Goal: Check status: Check status

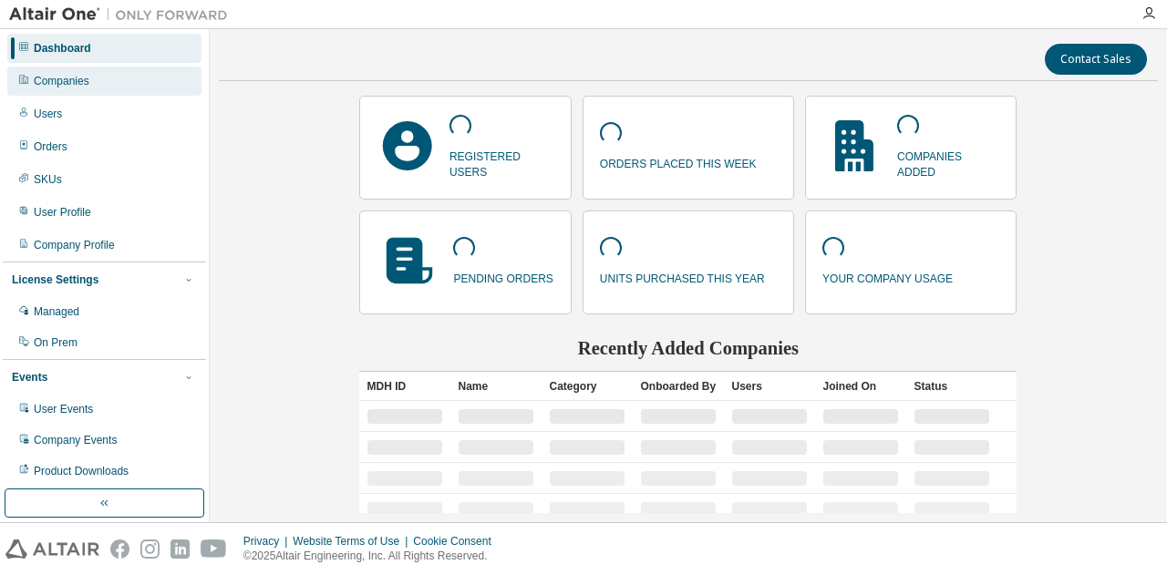
click at [73, 83] on div "Companies" at bounding box center [62, 81] width 56 height 15
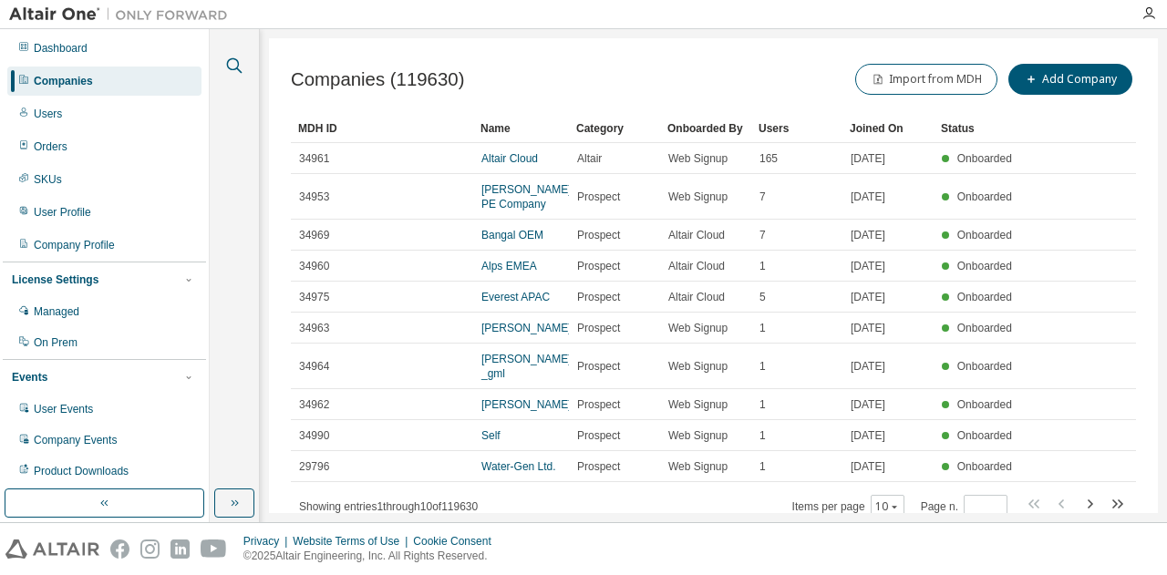
click at [241, 57] on icon "button" at bounding box center [234, 66] width 22 height 22
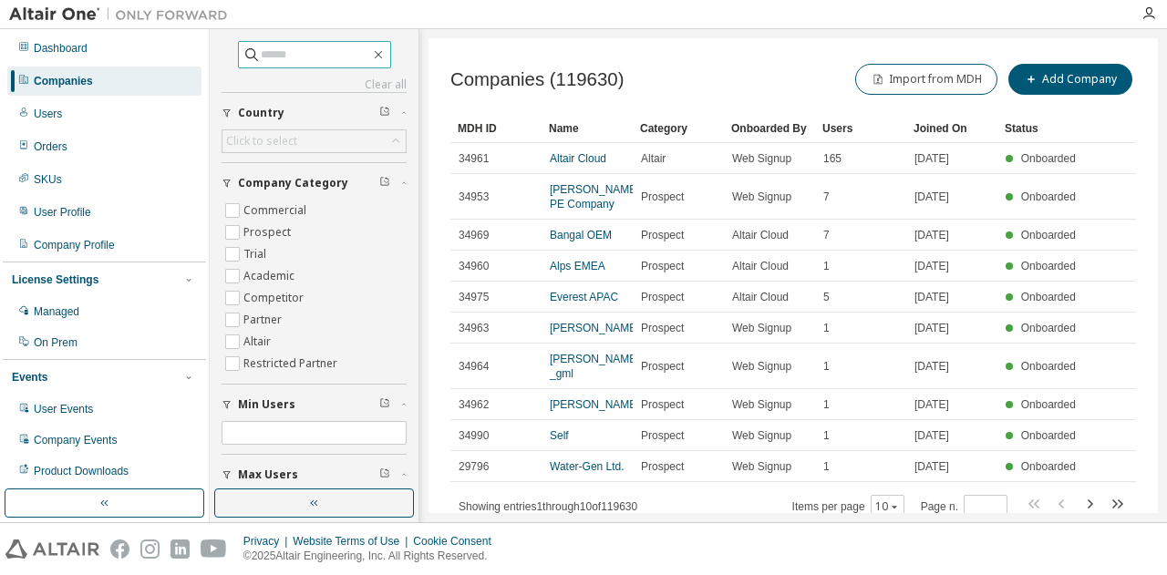
click at [268, 59] on input "text" at bounding box center [315, 55] width 109 height 18
type input "****"
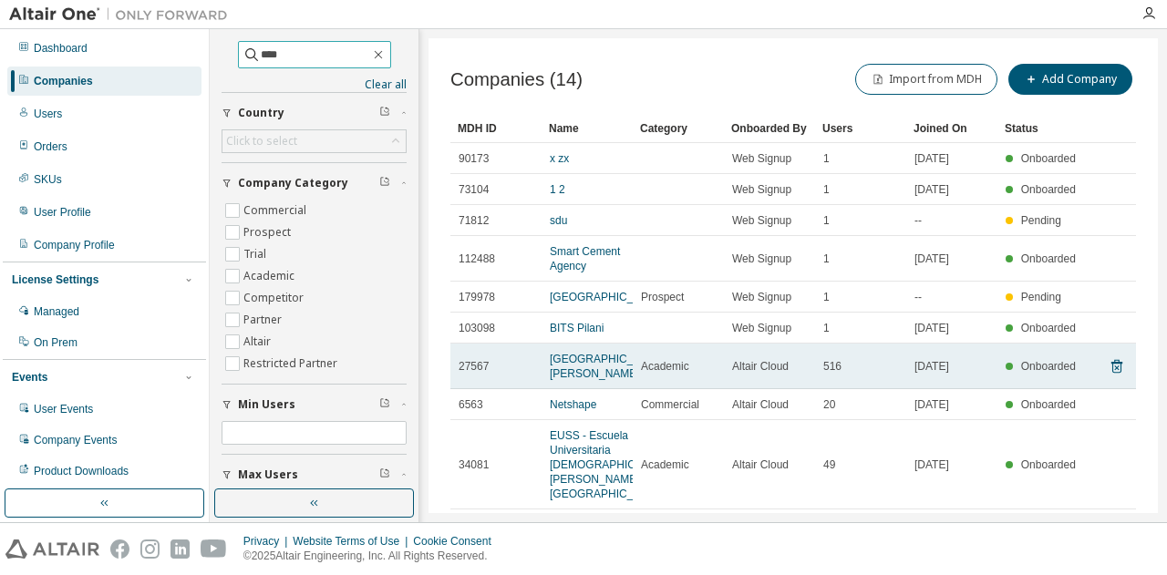
scroll to position [91, 0]
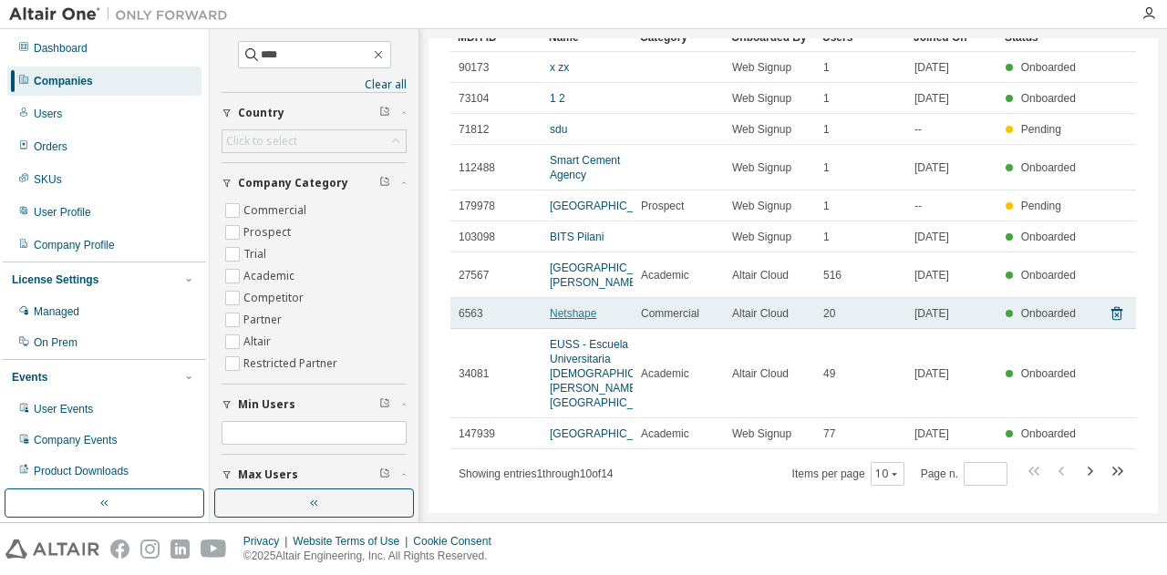
click at [574, 320] on link "Netshape" at bounding box center [573, 313] width 47 height 13
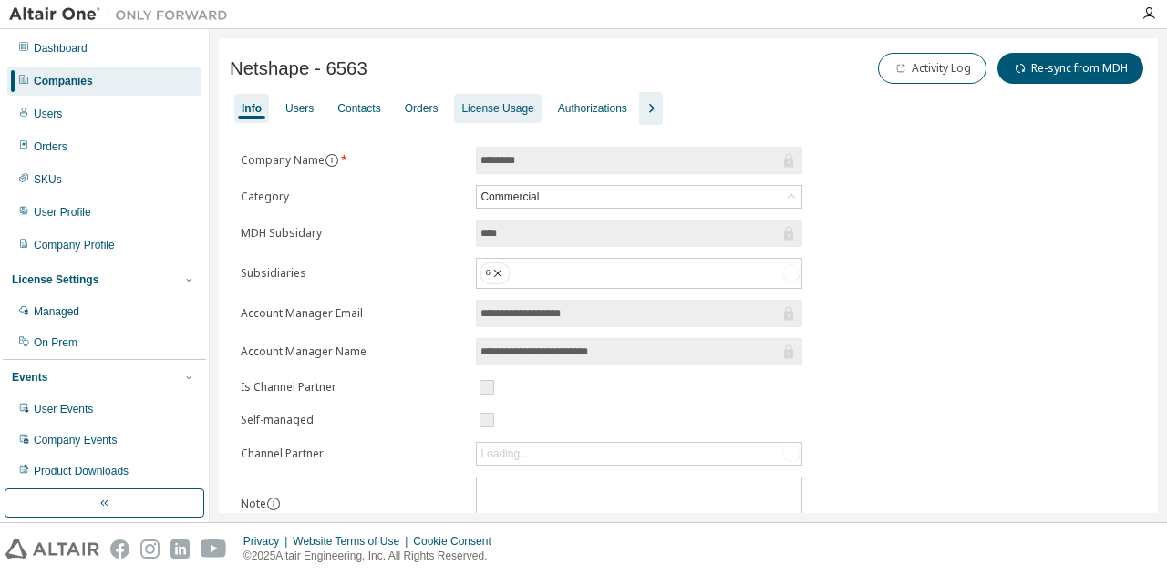
click at [479, 105] on div "License Usage" at bounding box center [497, 108] width 72 height 15
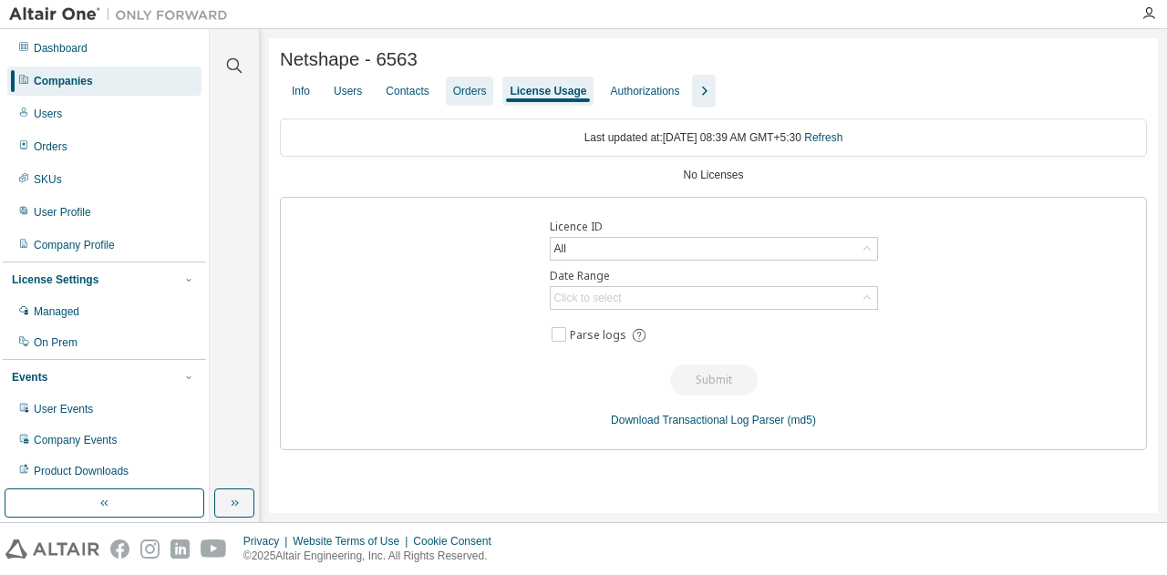
click at [472, 91] on div "Orders" at bounding box center [470, 91] width 34 height 15
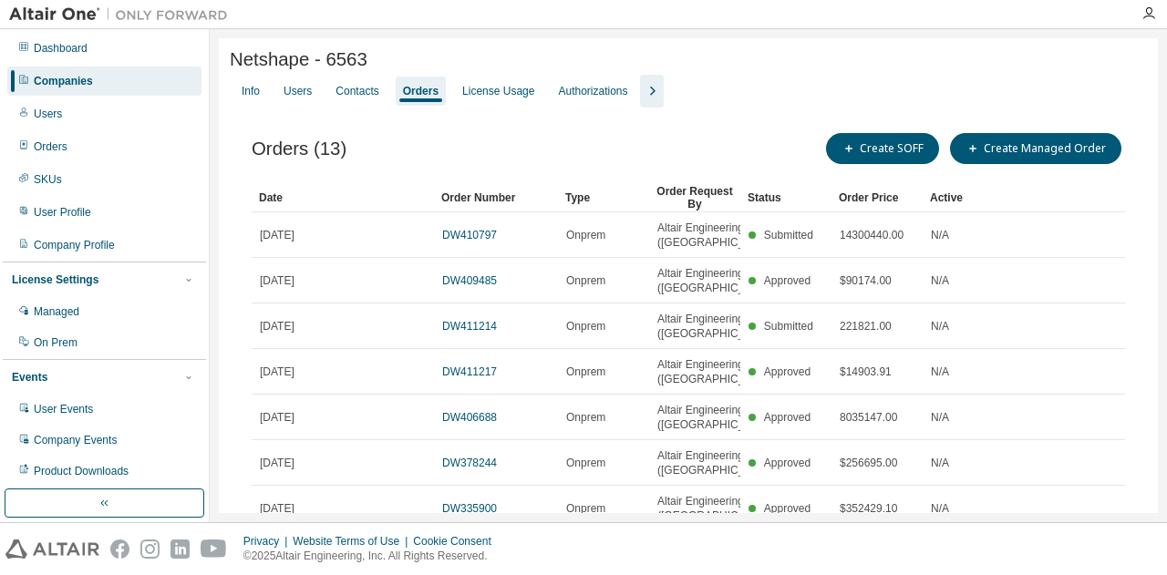
scroll to position [91, 0]
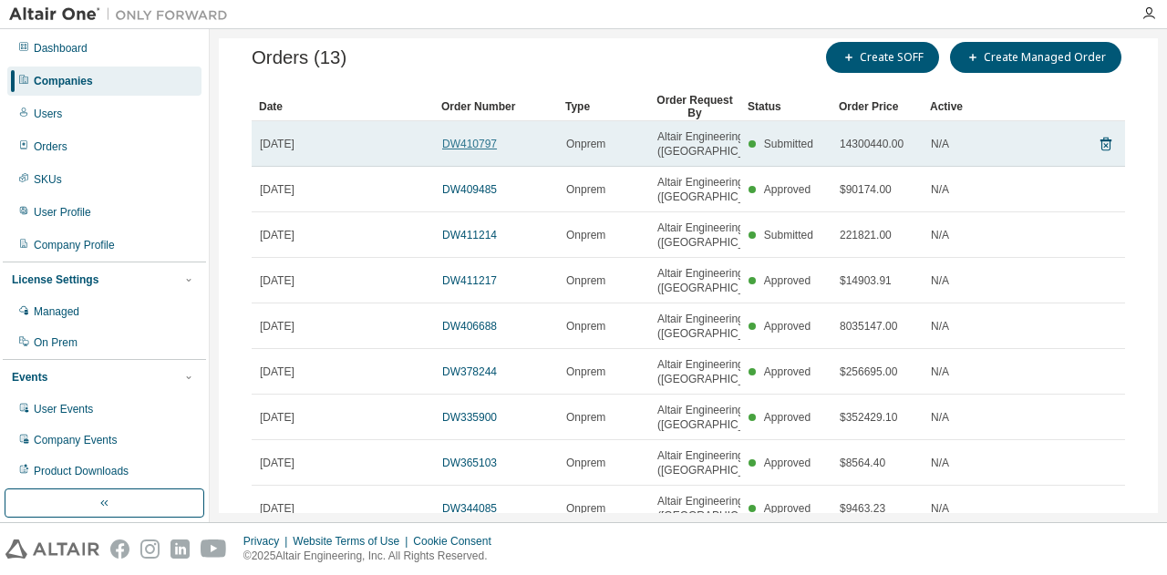
click at [459, 150] on link "DW410797" at bounding box center [469, 144] width 55 height 13
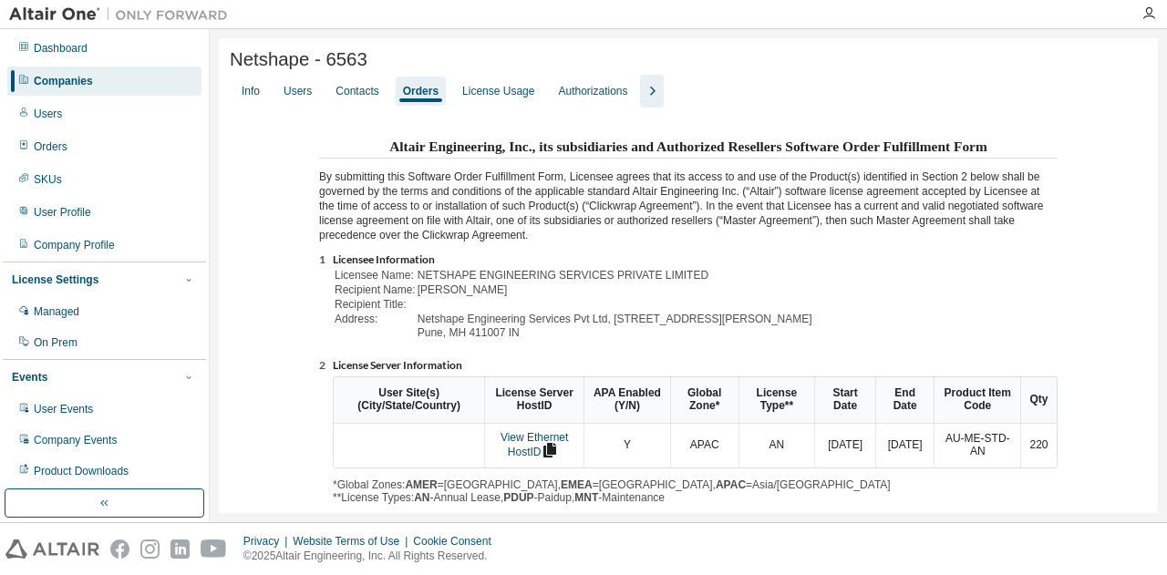
scroll to position [182, 0]
